Goal: Task Accomplishment & Management: Complete application form

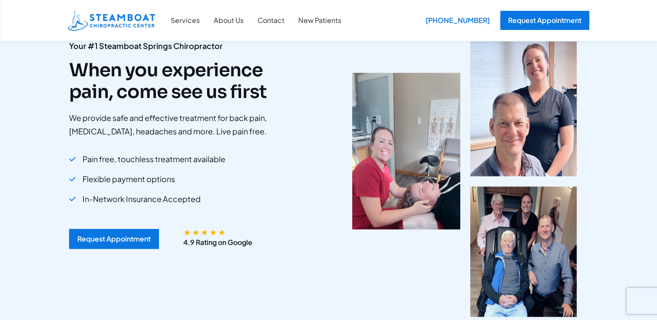
scroll to position [67, 0]
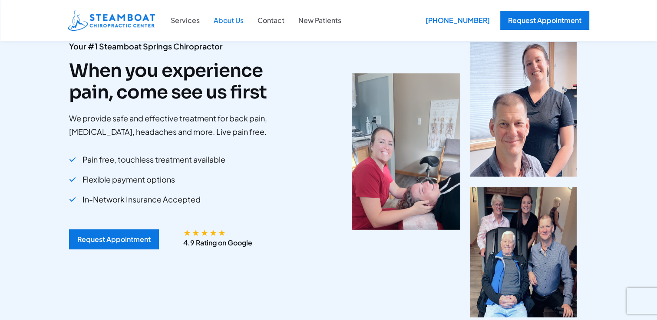
click at [233, 20] on link "About Us" at bounding box center [229, 20] width 44 height 11
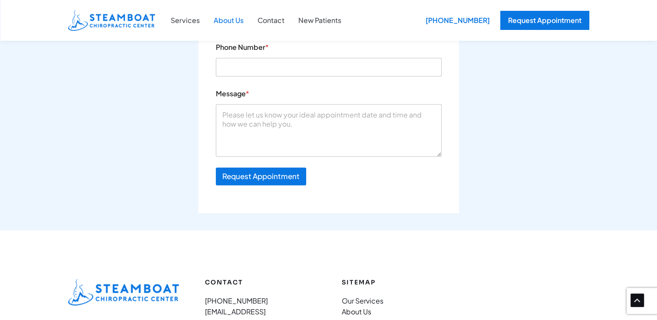
scroll to position [1409, 0]
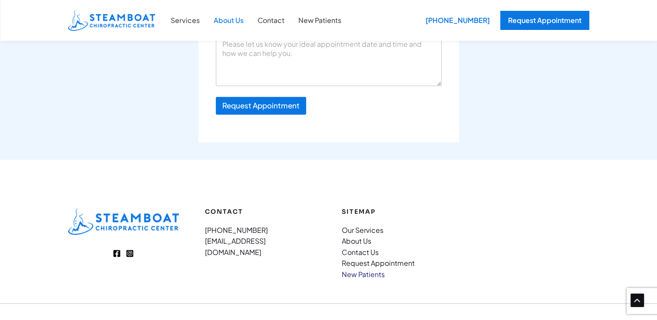
click at [363, 269] on link "New Patients" at bounding box center [362, 273] width 43 height 9
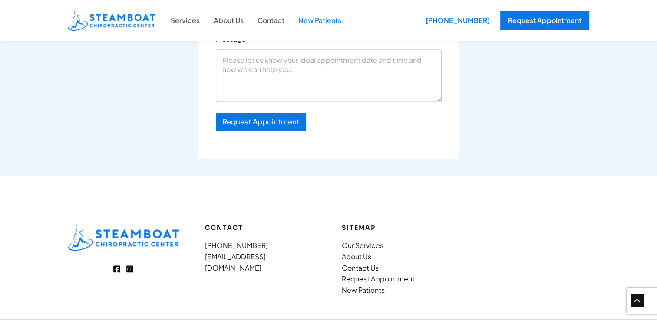
scroll to position [1327, 0]
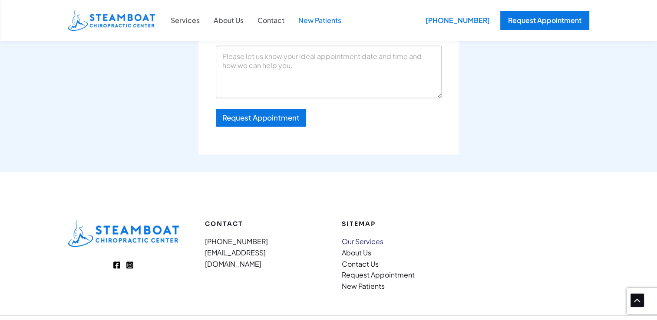
click at [349, 237] on link "Our Services" at bounding box center [362, 241] width 42 height 9
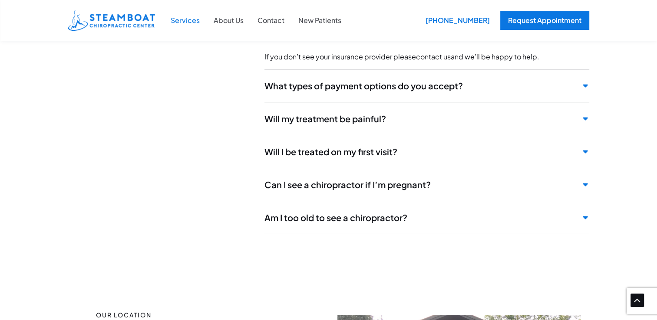
scroll to position [3107, 0]
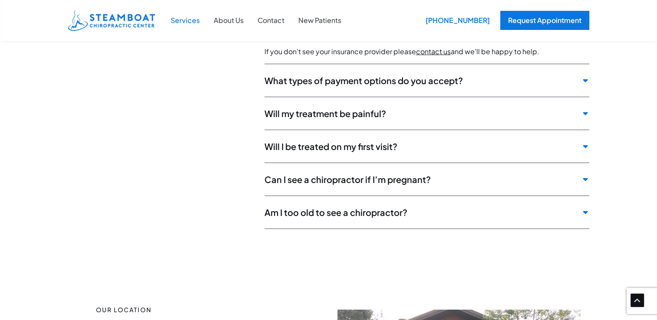
click at [585, 80] on icon at bounding box center [584, 80] width 5 height 3
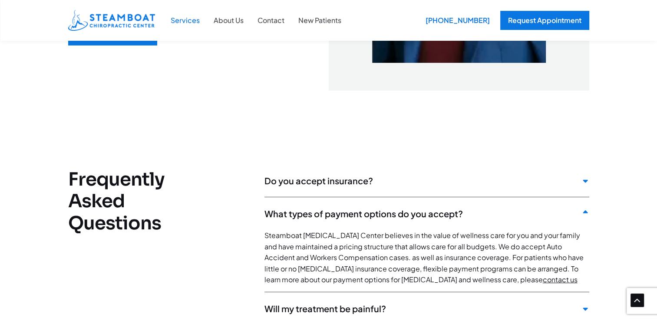
scroll to position [2837, 0]
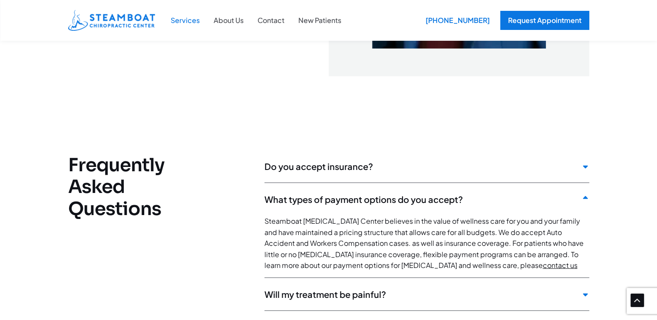
click at [583, 166] on icon at bounding box center [584, 166] width 5 height 3
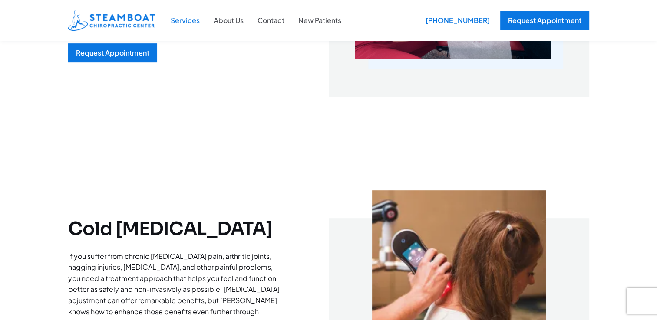
scroll to position [0, 0]
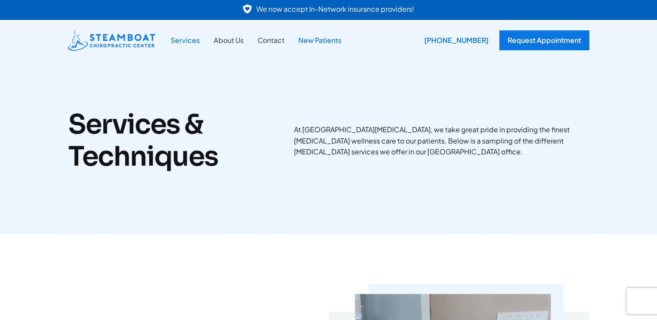
click at [317, 41] on link "New Patients" at bounding box center [319, 40] width 57 height 11
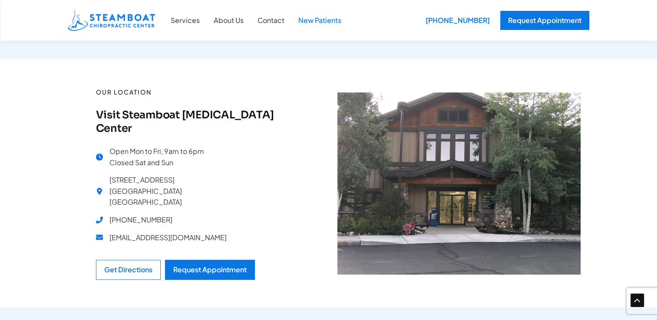
scroll to position [827, 0]
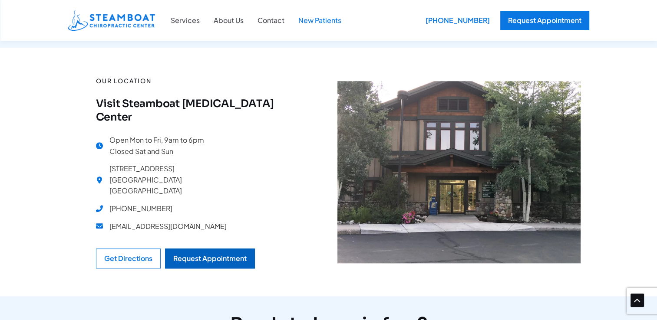
click at [217, 255] on div "Request Appointment" at bounding box center [209, 258] width 73 height 7
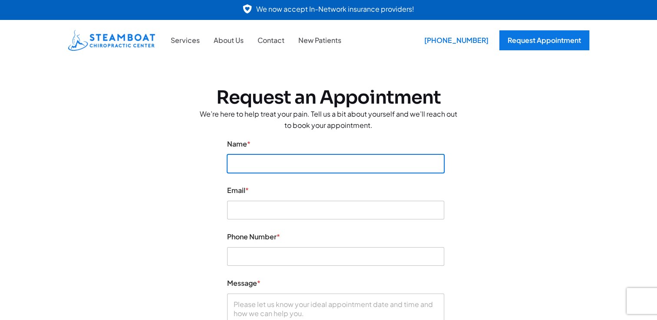
click at [264, 167] on input "Name *" at bounding box center [335, 163] width 217 height 19
type input "[PERSON_NAME]"
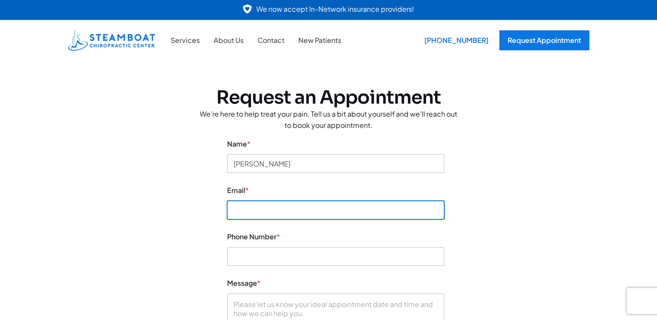
click at [245, 213] on input "Email *" at bounding box center [335, 210] width 217 height 19
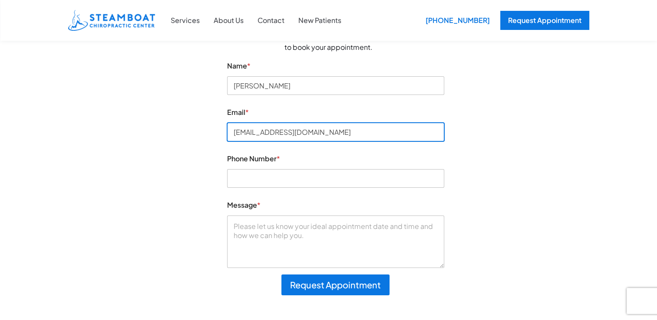
scroll to position [80, 0]
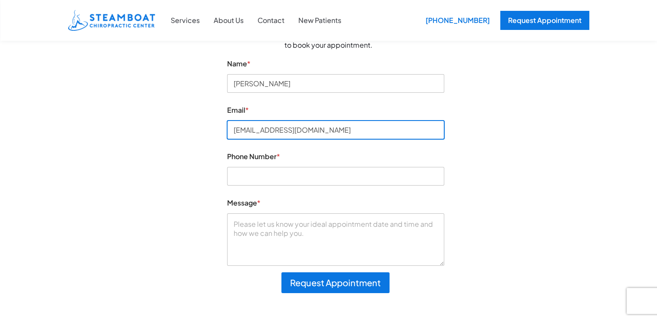
type input "Jadeskid@icloud.com"
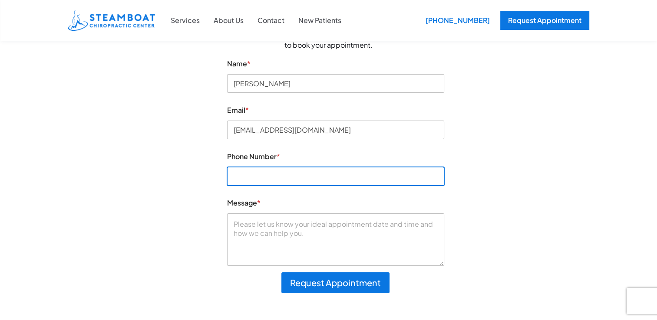
click at [399, 178] on input "Phone Number *" at bounding box center [335, 176] width 217 height 19
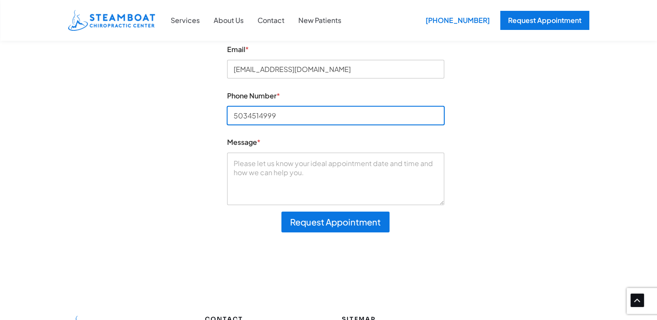
scroll to position [144, 0]
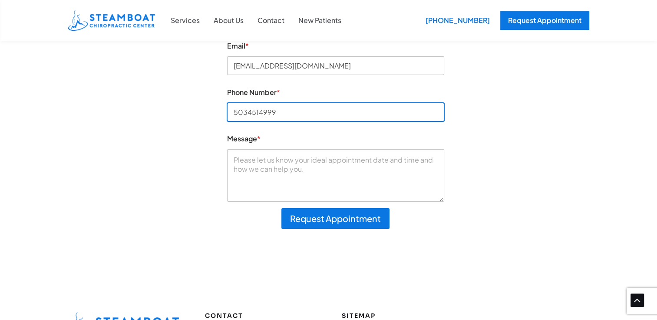
type input "5034514999"
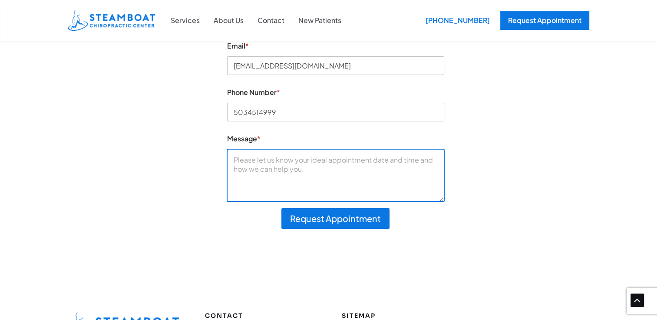
click at [363, 170] on textarea "Message *" at bounding box center [335, 175] width 217 height 52
type textarea "i"
click at [334, 161] on textarea "Thursday afternoon is ideal" at bounding box center [335, 175] width 217 height 52
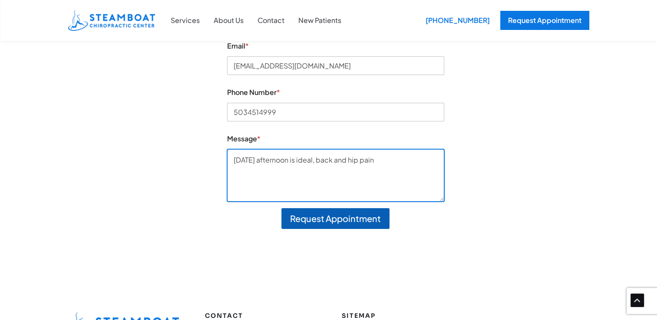
type textarea "Thursday afternoon is ideal, back and hip pain"
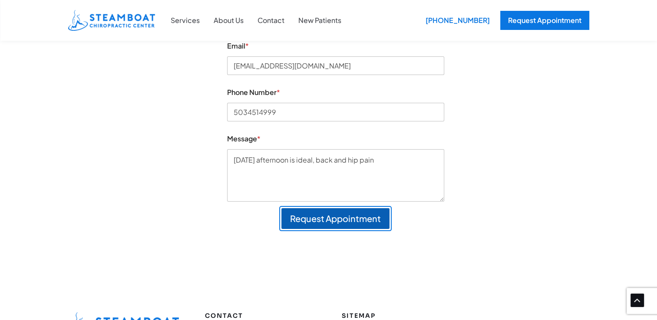
click at [318, 222] on button "Request Appointment" at bounding box center [335, 218] width 108 height 21
